Goal: Transaction & Acquisition: Purchase product/service

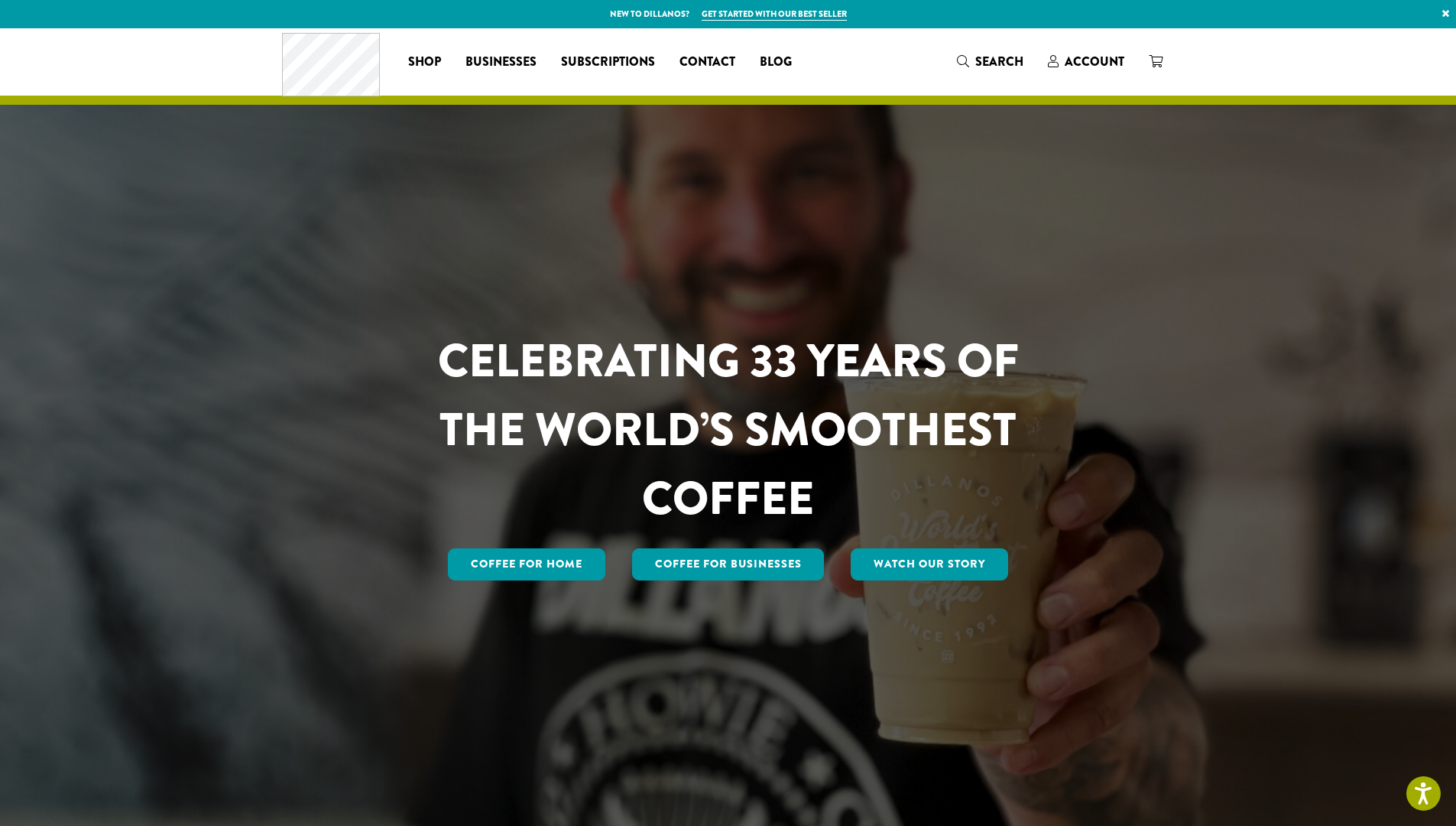
scroll to position [1295, 0]
